Goal: Task Accomplishment & Management: Manage account settings

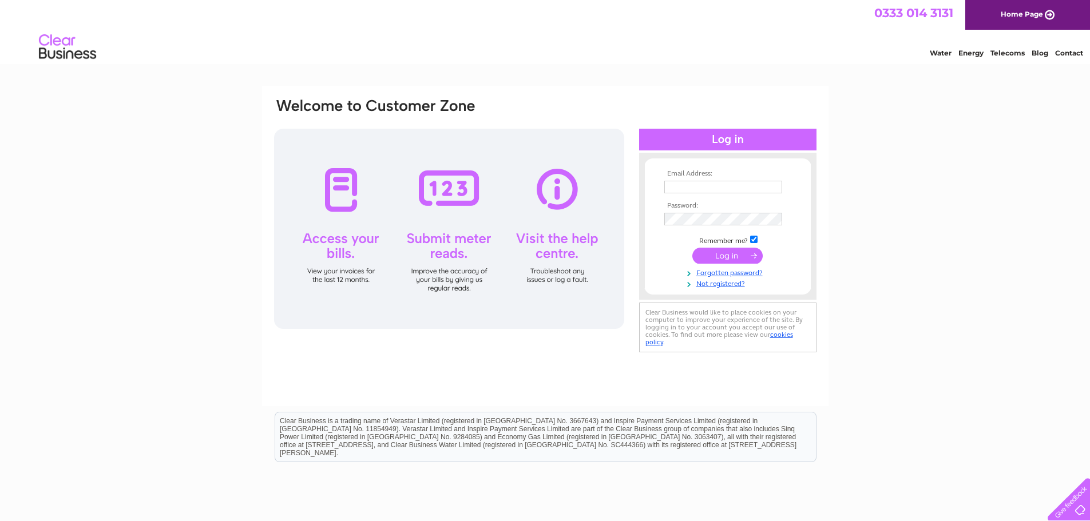
type input "nicki.cadger@addenergy.no"
click at [735, 257] on input "submit" at bounding box center [727, 256] width 70 height 16
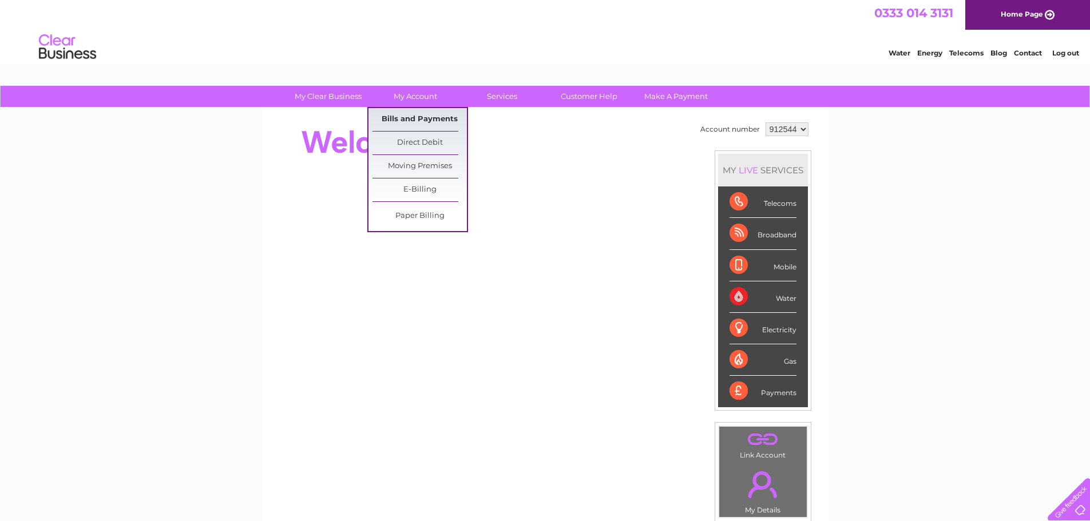
click at [431, 122] on link "Bills and Payments" at bounding box center [420, 119] width 94 height 23
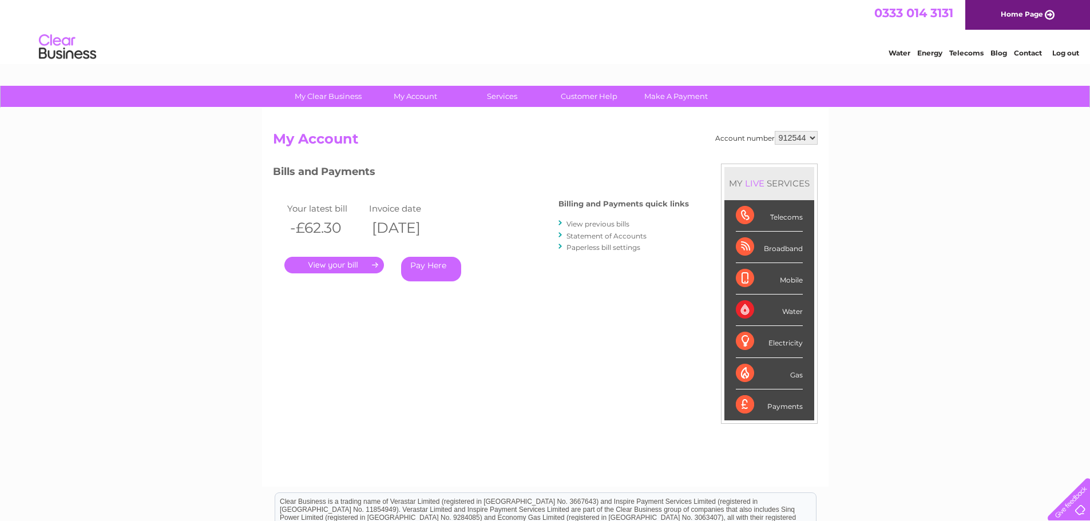
click at [811, 142] on select "912544 940910 940929" at bounding box center [796, 138] width 43 height 14
select select "940929"
click at [775, 131] on select "912544 940910 940929" at bounding box center [796, 138] width 43 height 14
click at [338, 265] on link "." at bounding box center [334, 265] width 100 height 17
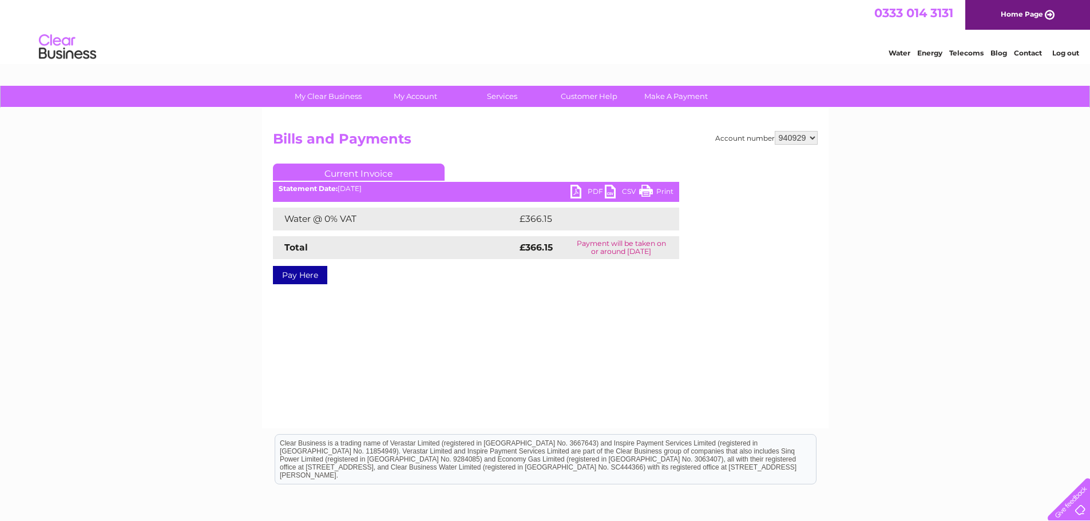
click at [585, 192] on link "PDF" at bounding box center [588, 193] width 34 height 17
